Goal: Information Seeking & Learning: Learn about a topic

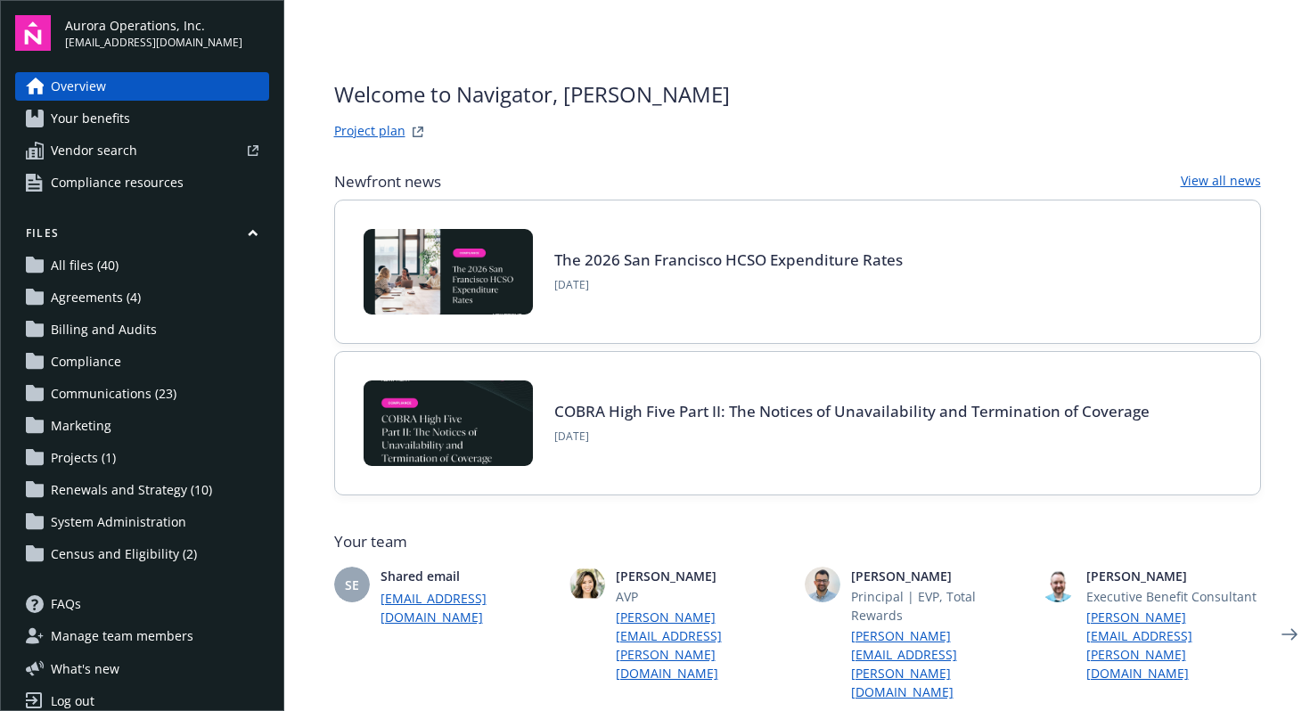
scroll to position [436, 0]
